Goal: Task Accomplishment & Management: Manage account settings

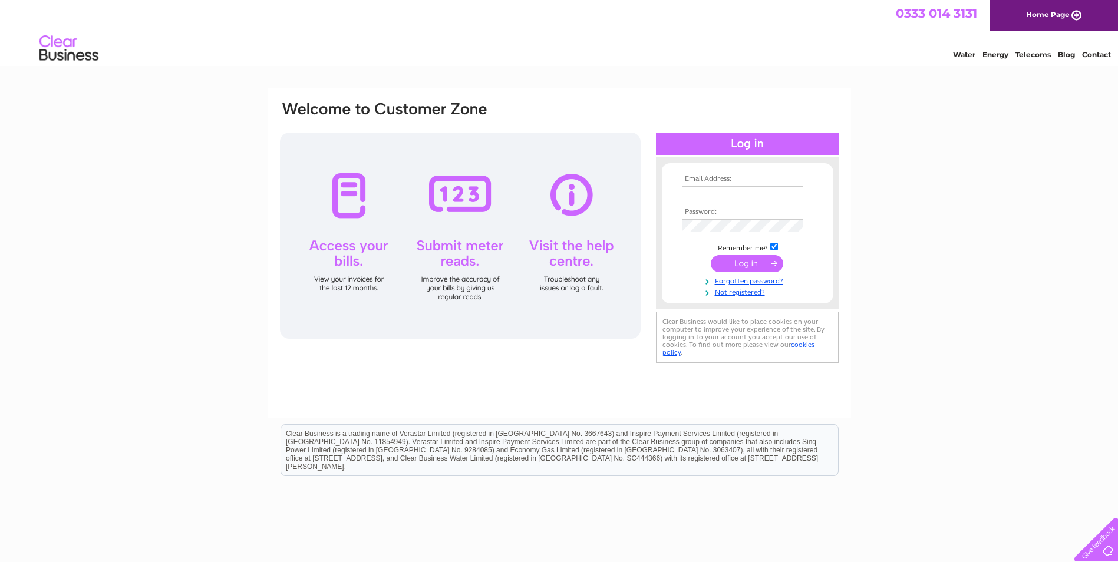
type input "[EMAIL_ADDRESS][DOMAIN_NAME]"
click at [749, 265] on input "submit" at bounding box center [747, 263] width 72 height 16
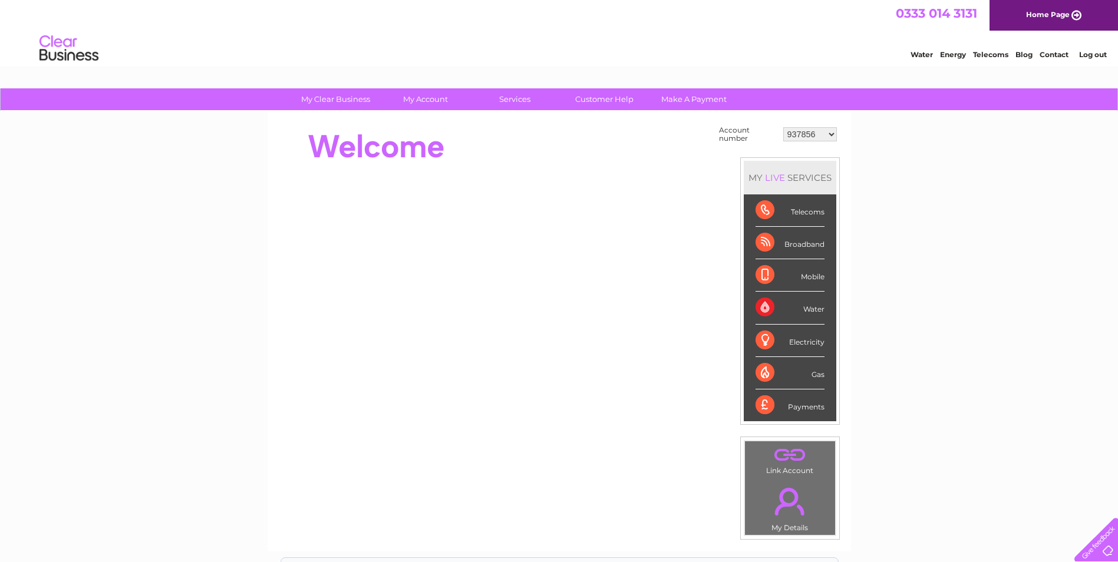
click at [547, 133] on select "937856 958583 1076199 1137817 1150426 1150429 1154455 30276143 30276732 3027965…" at bounding box center [810, 134] width 54 height 14
select select "30299886"
click at [547, 127] on select "937856 958583 1076199 1137817 1150426 1150429 1154455 30276143 30276732 3027965…" at bounding box center [810, 134] width 54 height 14
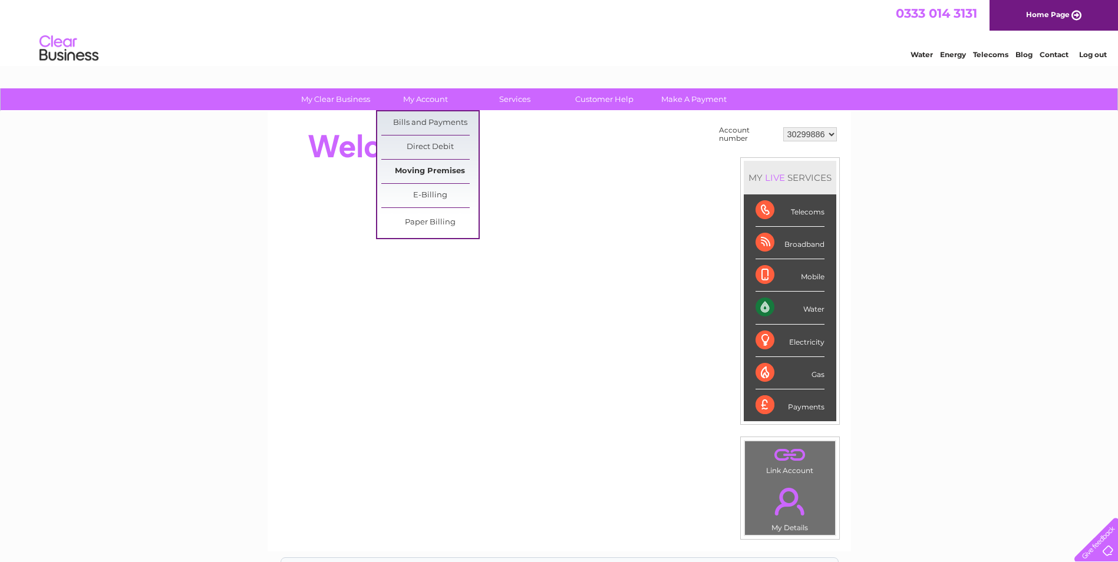
click at [433, 171] on link "Moving Premises" at bounding box center [429, 172] width 97 height 24
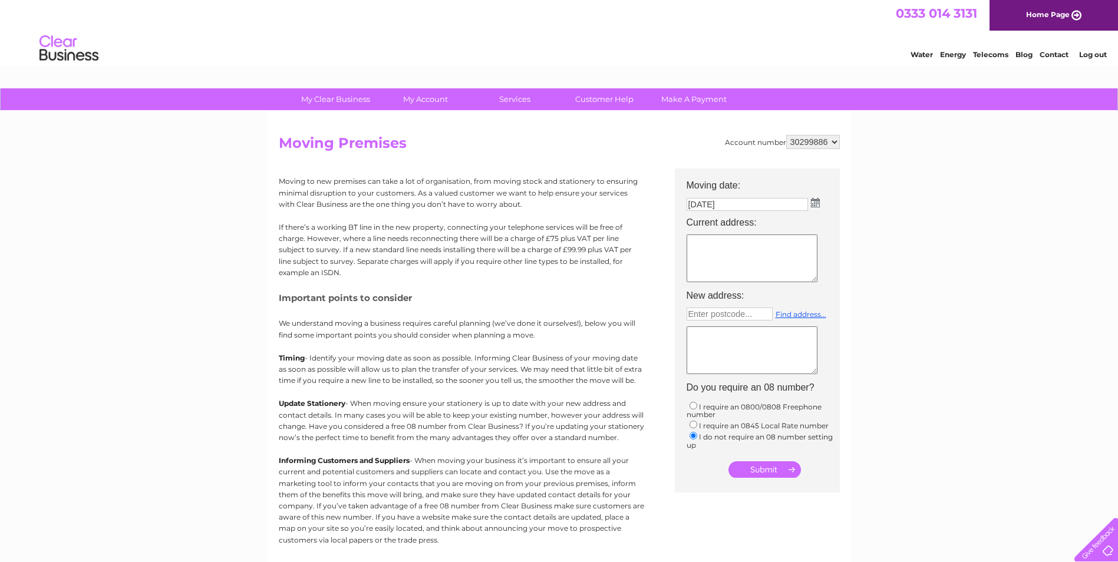
click at [816, 204] on img at bounding box center [815, 202] width 9 height 9
click at [703, 295] on table "Su Mo Tu We Th Fr Sa 1 2 3 4 5 6 7 8 9 10 11 12 13 14 15 16 17 18 19 20 21 22 2…" at bounding box center [752, 275] width 128 height 91
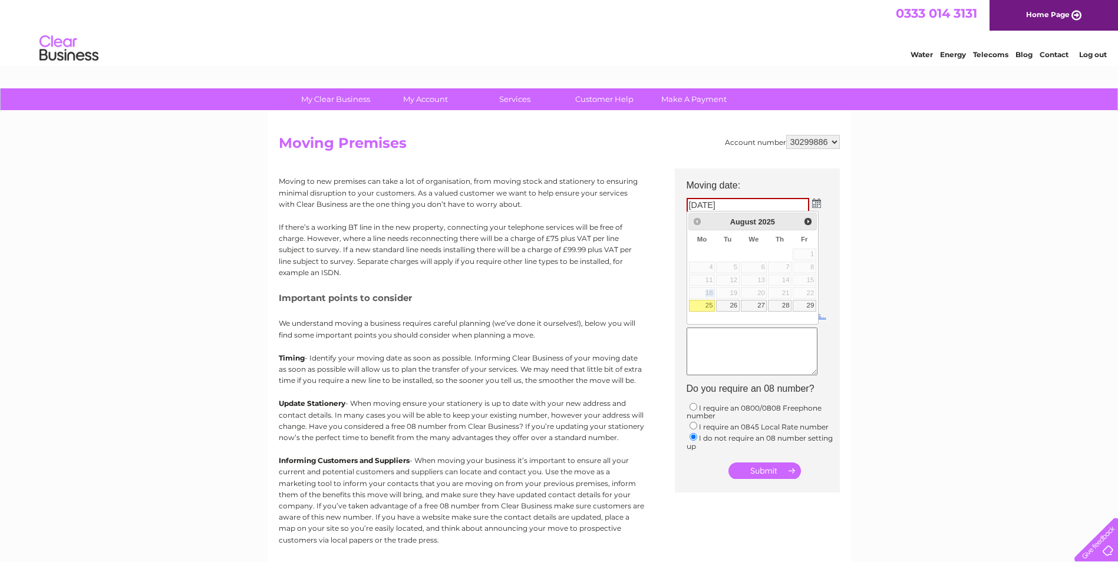
click at [703, 295] on table "Su Mo Tu We Th Fr Sa 1 2 3 4 5 6 7 8 9 10 11 12 13 14 15 16 17 18 19 20 21 22 2…" at bounding box center [752, 275] width 128 height 91
click at [927, 259] on div "My Clear Business Login Details My Details My Preferences Link Account My Accou…" at bounding box center [559, 433] width 1118 height 691
click at [738, 259] on textarea at bounding box center [751, 260] width 131 height 48
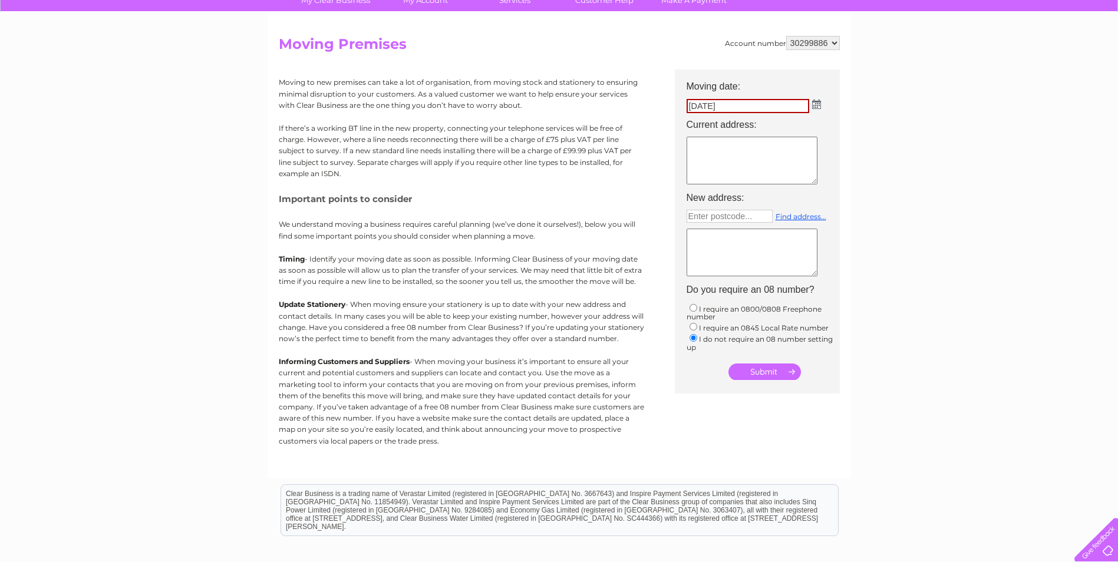
scroll to position [118, 0]
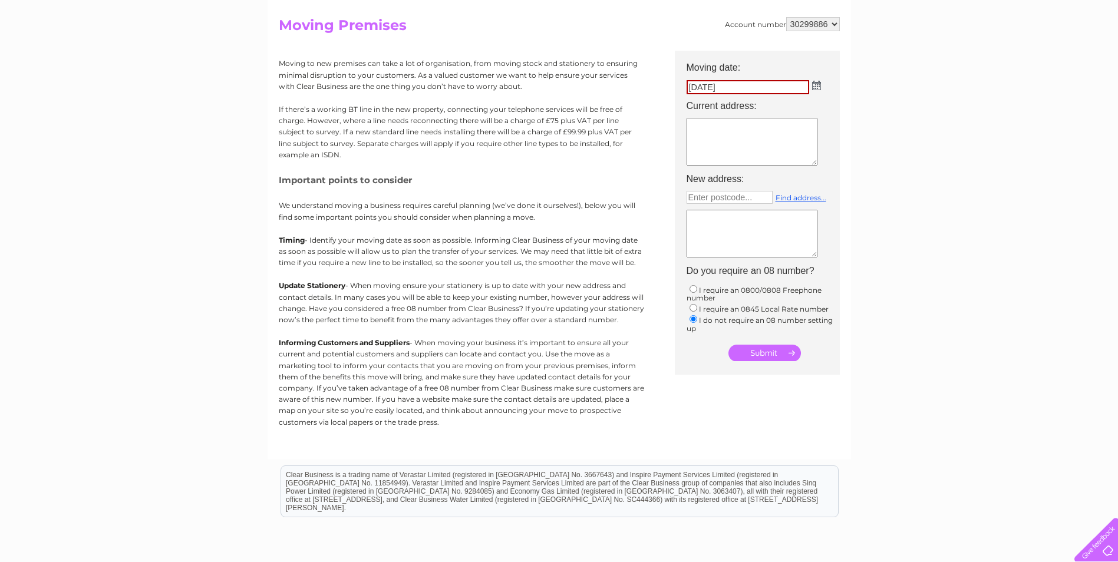
click at [972, 385] on div "My Clear Business Login Details My Details My Preferences Link Account My Accou…" at bounding box center [559, 316] width 1118 height 691
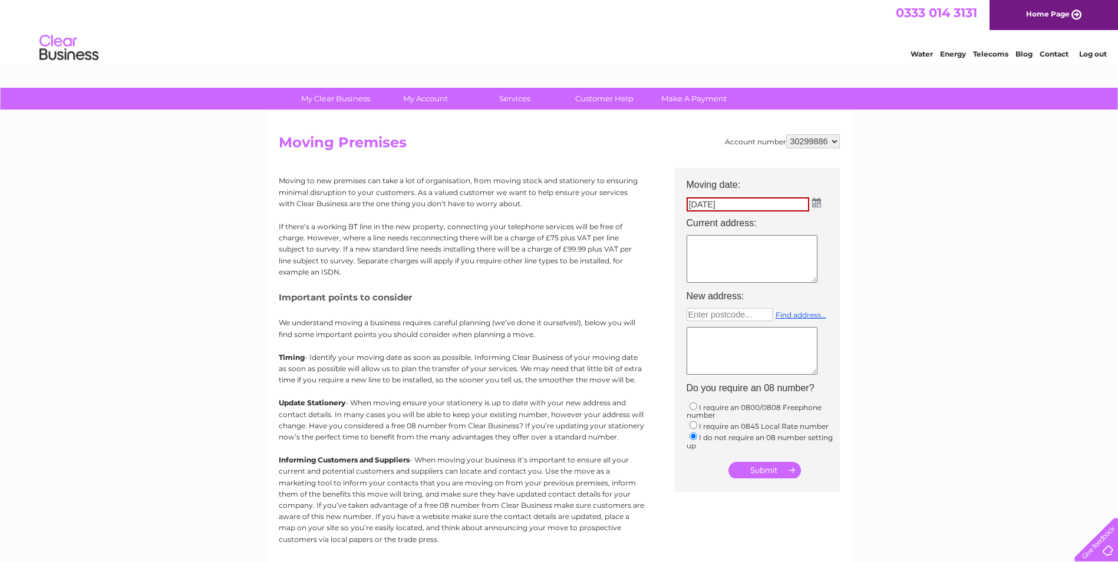
scroll to position [0, 0]
drag, startPoint x: 60, startPoint y: 50, endPoint x: 92, endPoint y: 47, distance: 32.5
click at [60, 50] on img at bounding box center [69, 49] width 60 height 36
click at [1105, 54] on li "Log out" at bounding box center [1092, 54] width 35 height 15
copy link "t"
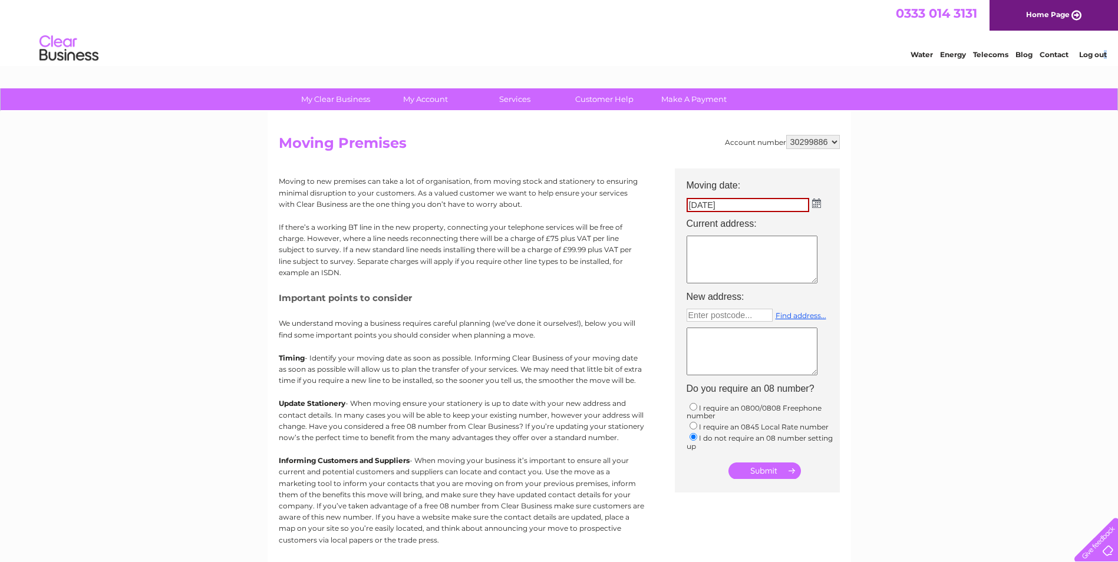
click at [1102, 54] on link "Log out" at bounding box center [1093, 54] width 28 height 9
